Goal: Check status: Check status

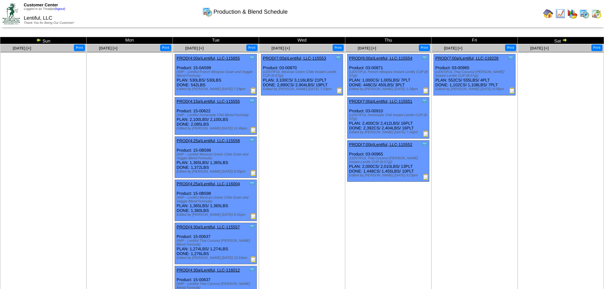
click at [426, 177] on img at bounding box center [426, 177] width 6 height 6
click at [510, 90] on img at bounding box center [512, 90] width 6 height 6
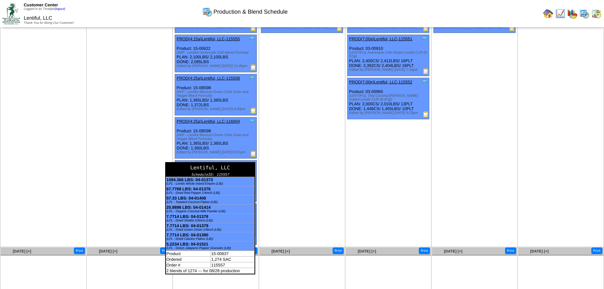
scroll to position [63, 0]
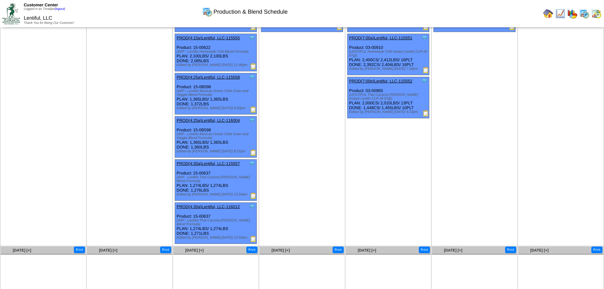
click at [253, 193] on img at bounding box center [253, 196] width 6 height 6
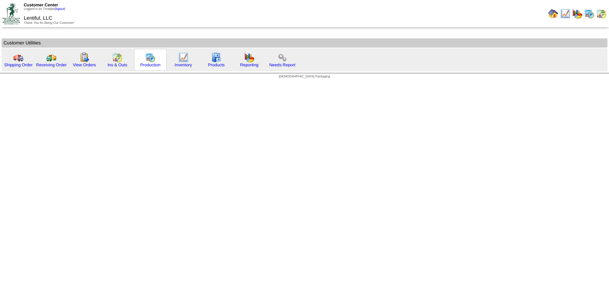
click at [146, 58] on img at bounding box center [150, 57] width 10 height 10
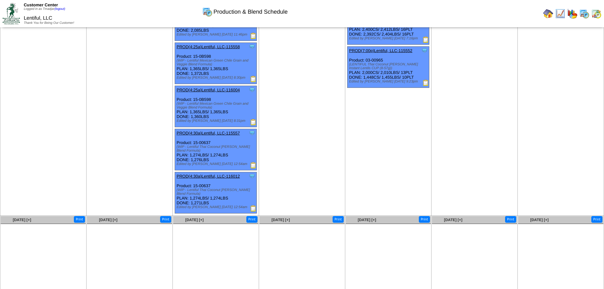
scroll to position [95, 0]
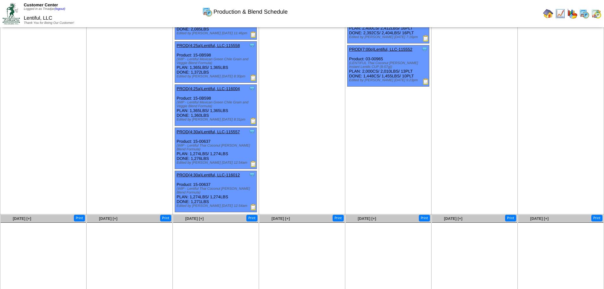
click at [253, 204] on img at bounding box center [253, 207] width 6 height 6
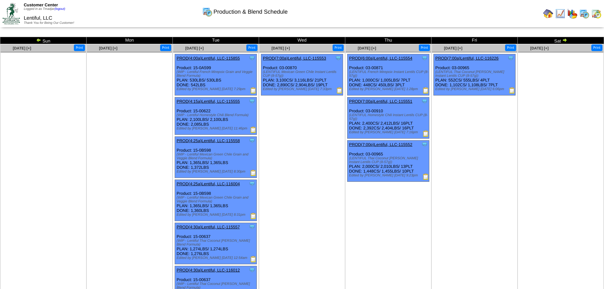
click at [426, 178] on img at bounding box center [426, 177] width 6 height 6
click at [513, 90] on img at bounding box center [512, 90] width 6 height 6
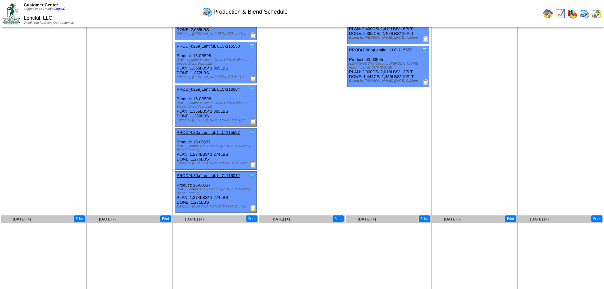
scroll to position [95, 0]
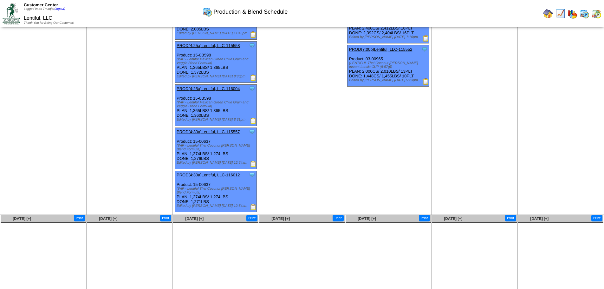
click at [252, 204] on img at bounding box center [253, 207] width 6 height 6
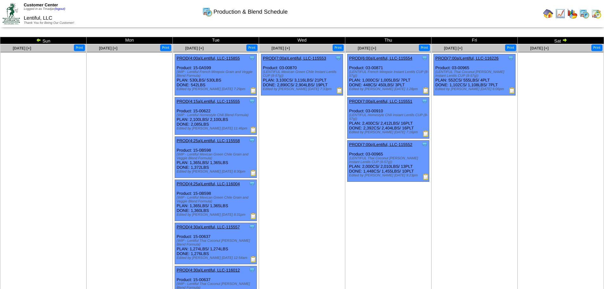
drag, startPoint x: 253, startPoint y: 257, endPoint x: 252, endPoint y: 245, distance: 12.1
click at [253, 257] on img at bounding box center [253, 259] width 6 height 6
drag, startPoint x: 511, startPoint y: 89, endPoint x: 581, endPoint y: 136, distance: 84.3
click at [511, 89] on img at bounding box center [512, 90] width 6 height 6
click at [595, 15] on img at bounding box center [597, 14] width 10 height 10
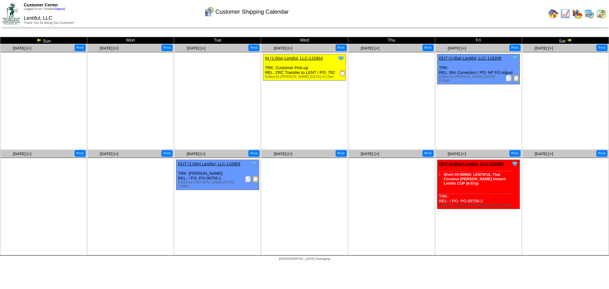
click at [248, 180] on img at bounding box center [248, 179] width 6 height 6
click at [256, 179] on img at bounding box center [255, 179] width 6 height 6
